Goal: Task Accomplishment & Management: Use online tool/utility

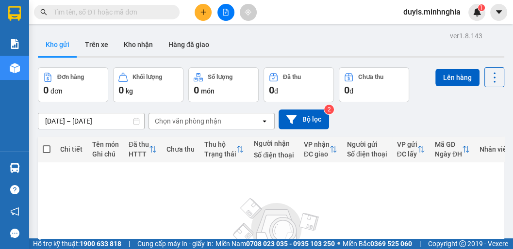
click at [227, 14] on icon "file-add" at bounding box center [225, 12] width 7 height 7
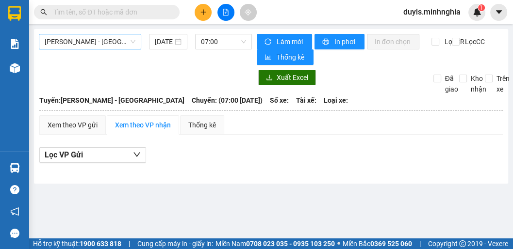
click at [113, 44] on span "[PERSON_NAME] - [GEOGRAPHIC_DATA]" at bounding box center [90, 41] width 91 height 15
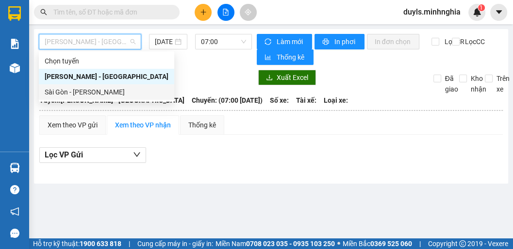
click at [122, 93] on div "Sài Gòn - [PERSON_NAME]" at bounding box center [107, 92] width 124 height 11
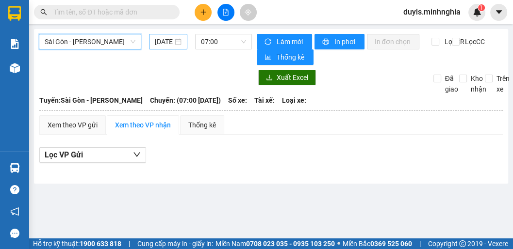
click at [163, 43] on input "[DATE]" at bounding box center [164, 41] width 18 height 11
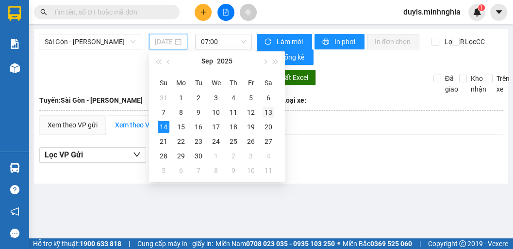
click at [267, 115] on div "13" at bounding box center [268, 113] width 12 height 12
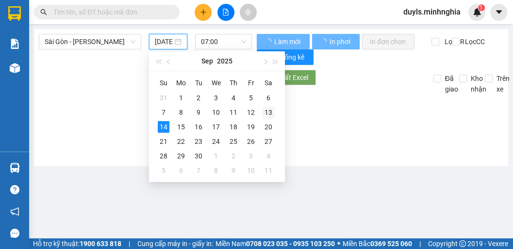
type input "[DATE]"
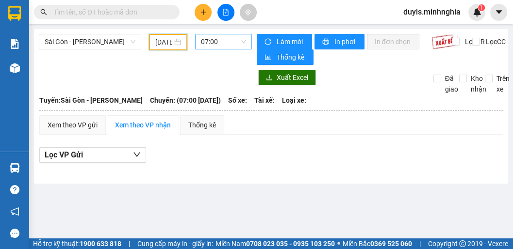
click at [223, 45] on span "07:00" at bounding box center [223, 41] width 45 height 15
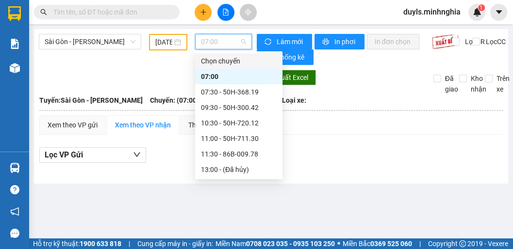
scroll to position [39, 0]
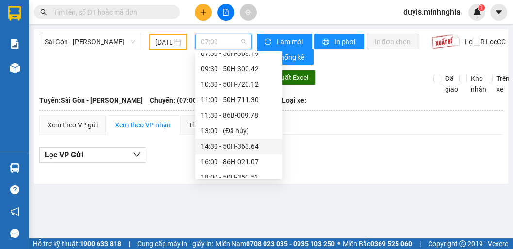
click at [239, 142] on div "14:30 - 50H-363.64" at bounding box center [239, 146] width 76 height 11
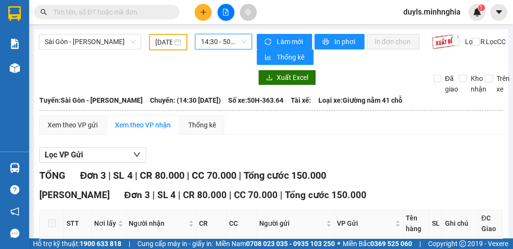
click at [219, 44] on span "14:30 - 50H-363.64" at bounding box center [223, 41] width 45 height 15
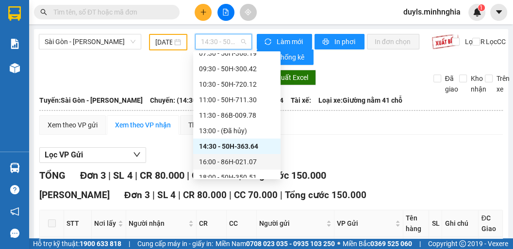
click at [246, 162] on div "16:00 - 86H-021.07" at bounding box center [237, 162] width 76 height 11
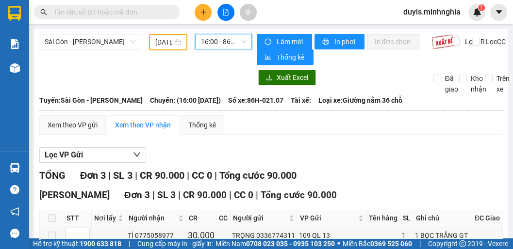
click at [211, 46] on span "16:00 - 86H-021.07" at bounding box center [223, 41] width 45 height 15
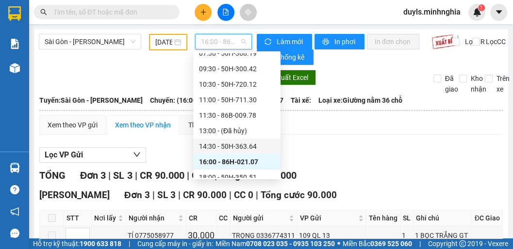
scroll to position [93, 0]
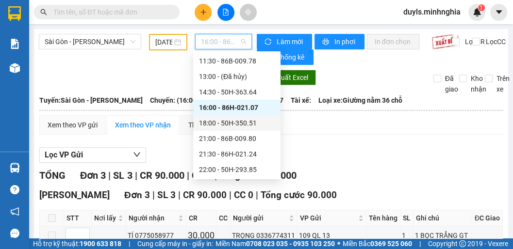
click at [242, 128] on div "18:00 - 50H-350.51" at bounding box center [237, 123] width 76 height 11
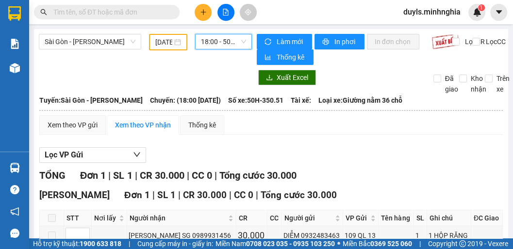
click at [204, 35] on span "18:00 - 50H-350.51" at bounding box center [223, 41] width 45 height 15
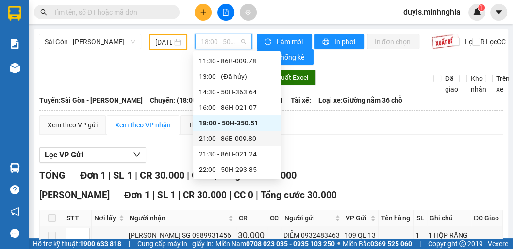
click at [230, 138] on div "21:00 - 86B-009.80" at bounding box center [237, 138] width 76 height 11
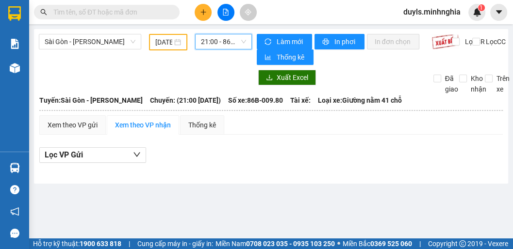
click at [214, 44] on span "21:00 - 86B-009.80" at bounding box center [223, 41] width 45 height 15
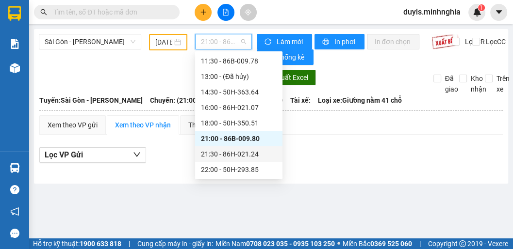
click at [241, 155] on div "21:30 - 86H-021.24" at bounding box center [239, 154] width 76 height 11
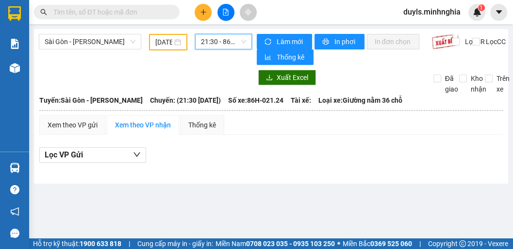
click at [220, 47] on span "21:30 - 86H-021.24" at bounding box center [223, 41] width 45 height 15
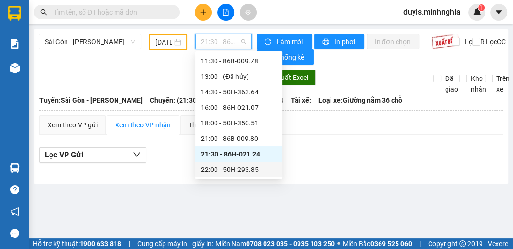
click at [241, 173] on div "22:00 - 50H-293.85" at bounding box center [239, 169] width 76 height 11
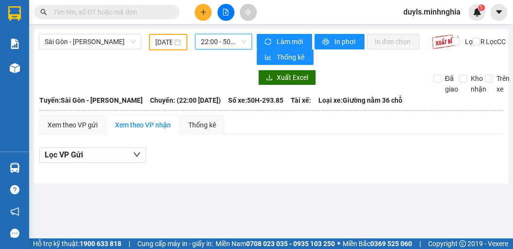
click at [225, 39] on span "22:00 - 50H-293.85" at bounding box center [223, 41] width 45 height 15
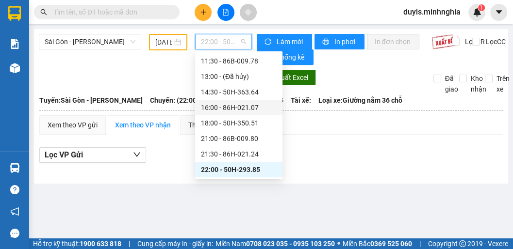
click at [242, 109] on div "16:00 - 86H-021.07" at bounding box center [239, 107] width 76 height 11
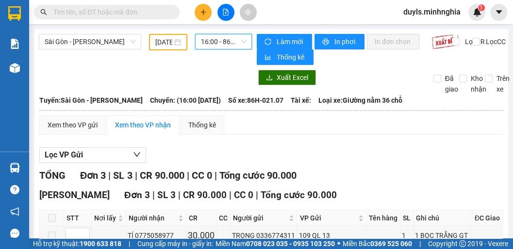
scroll to position [78, 0]
